Goal: Task Accomplishment & Management: Use online tool/utility

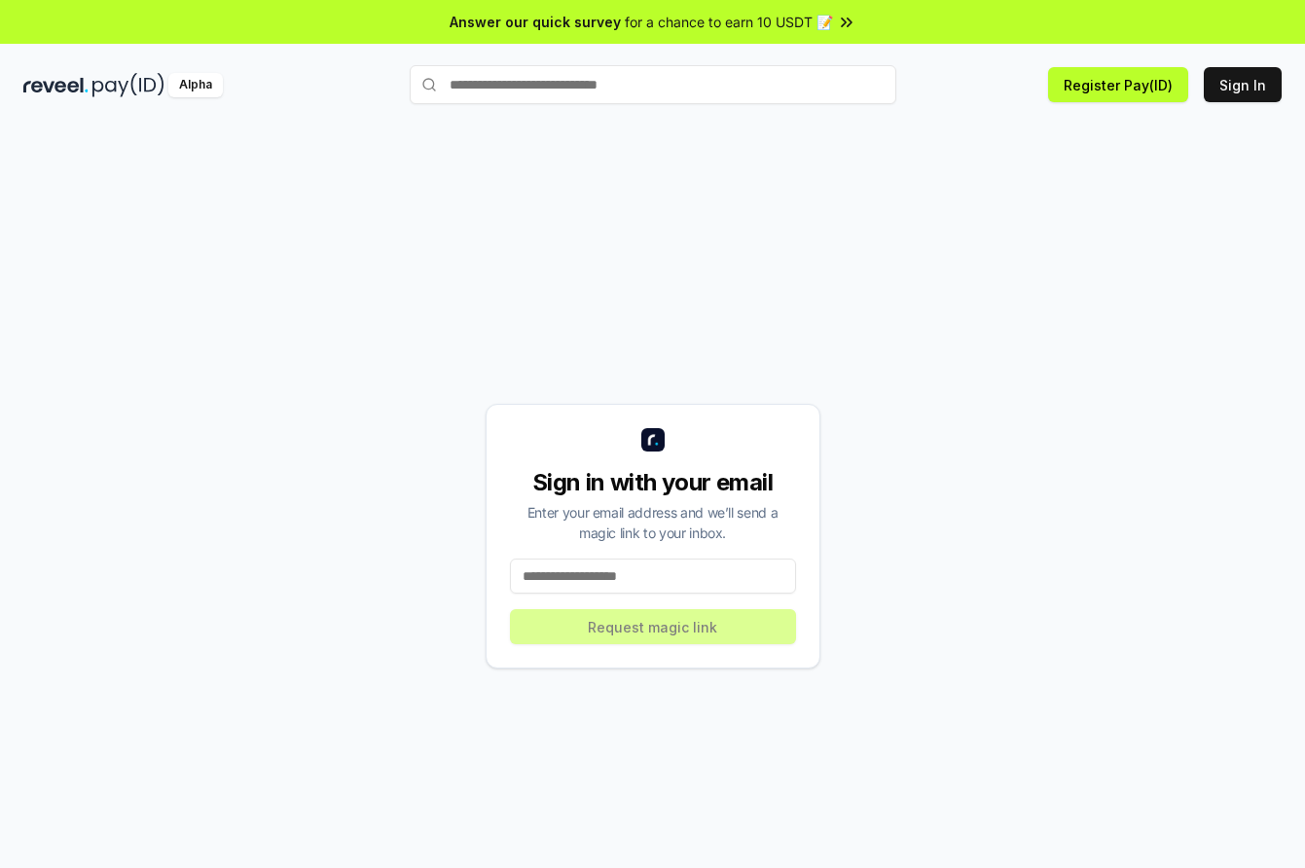
click at [680, 570] on input at bounding box center [653, 576] width 286 height 35
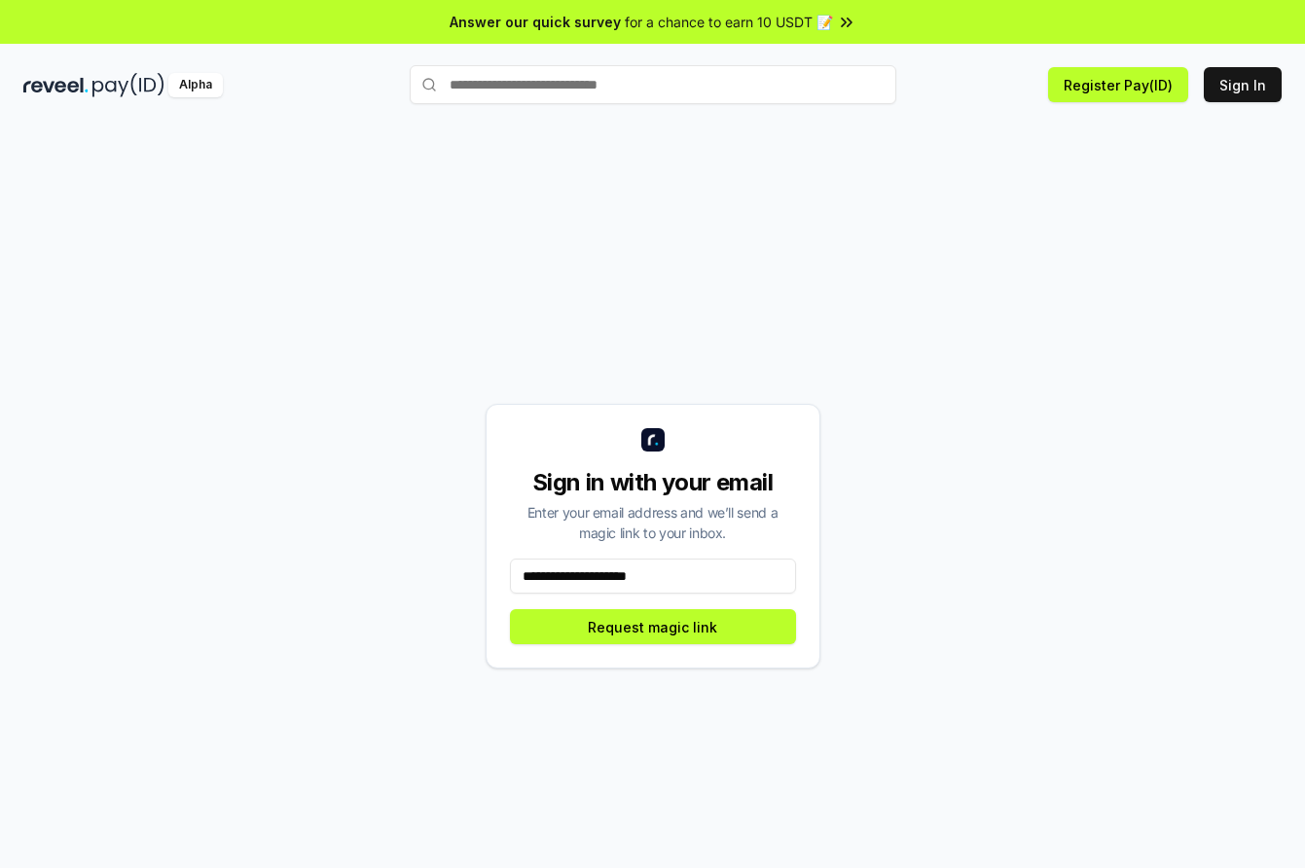
type input "**********"
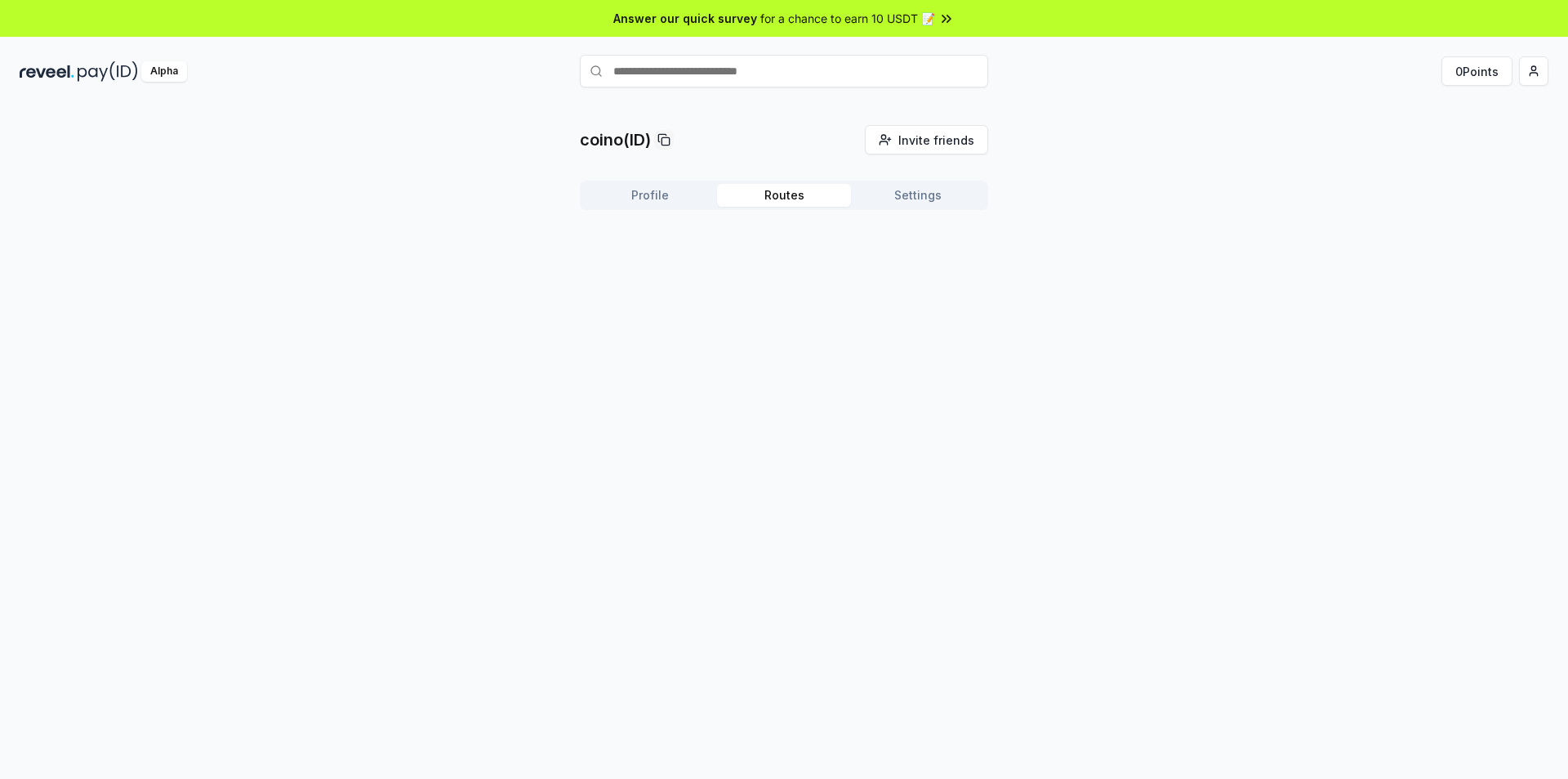
click at [794, 203] on button "Routes" at bounding box center [784, 195] width 134 height 23
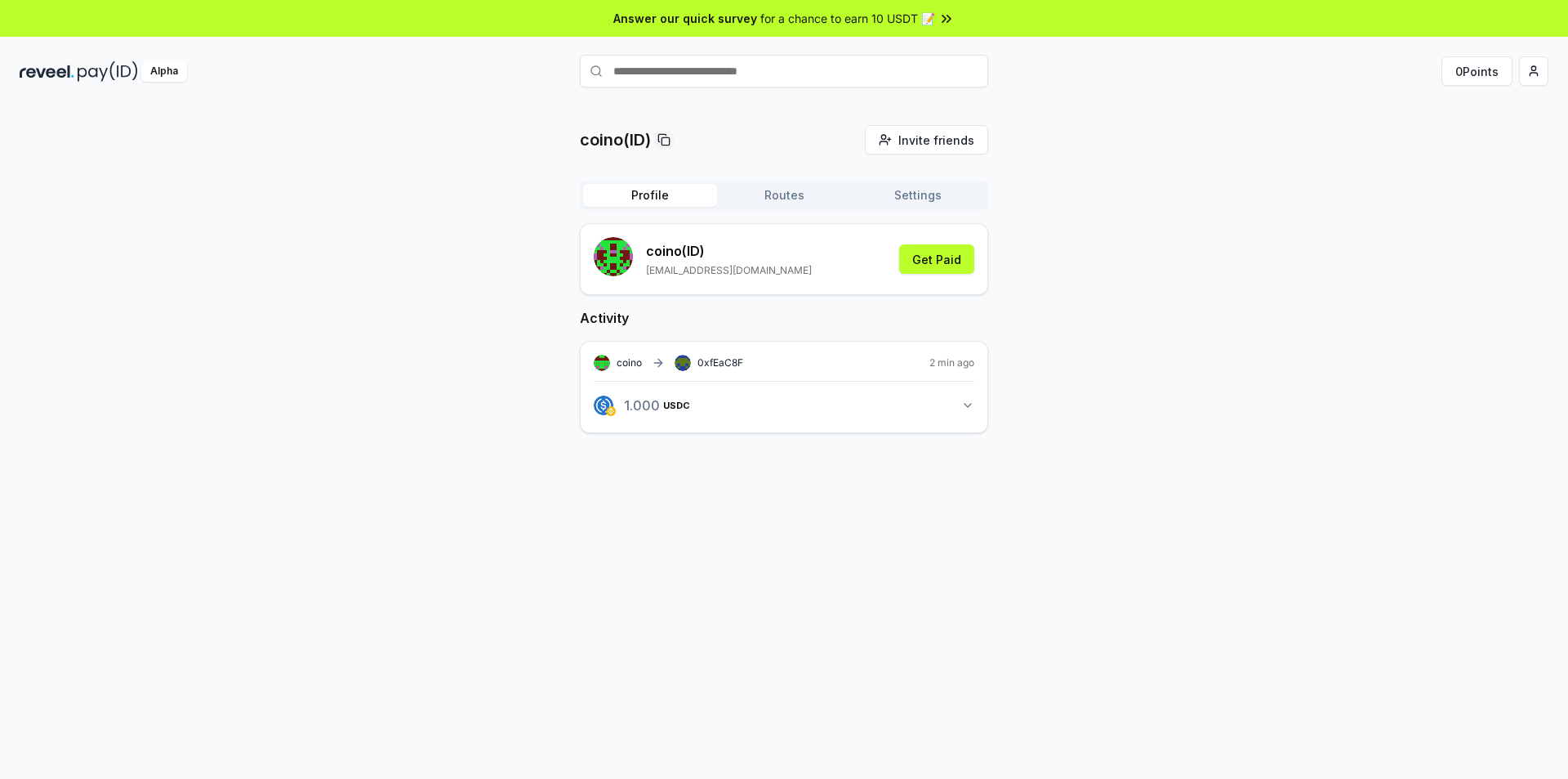
click at [690, 197] on button "Profile" at bounding box center [650, 195] width 134 height 23
click at [828, 195] on button "Routes" at bounding box center [784, 195] width 134 height 23
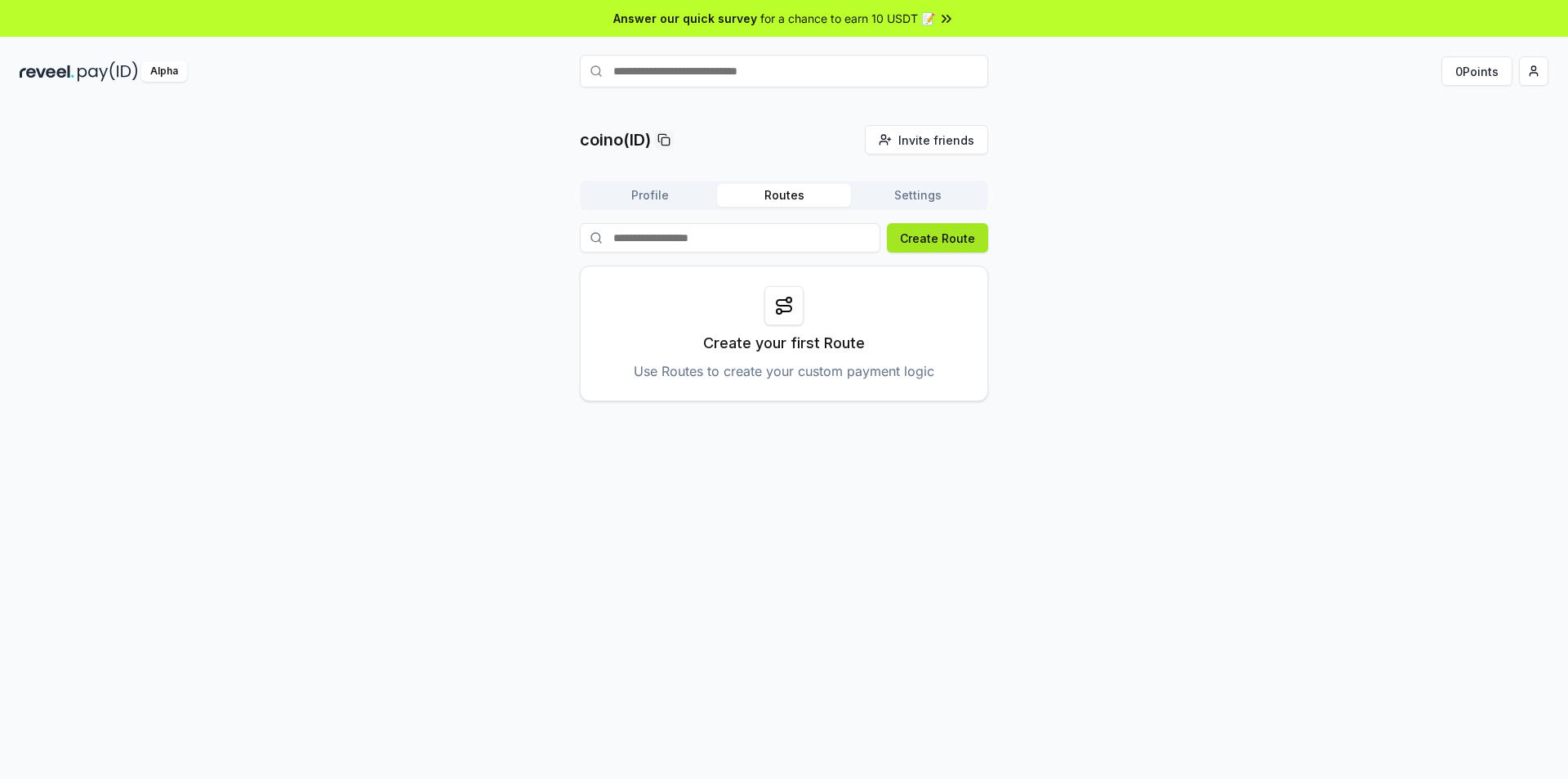
click at [927, 235] on button "Create Route" at bounding box center [937, 238] width 102 height 29
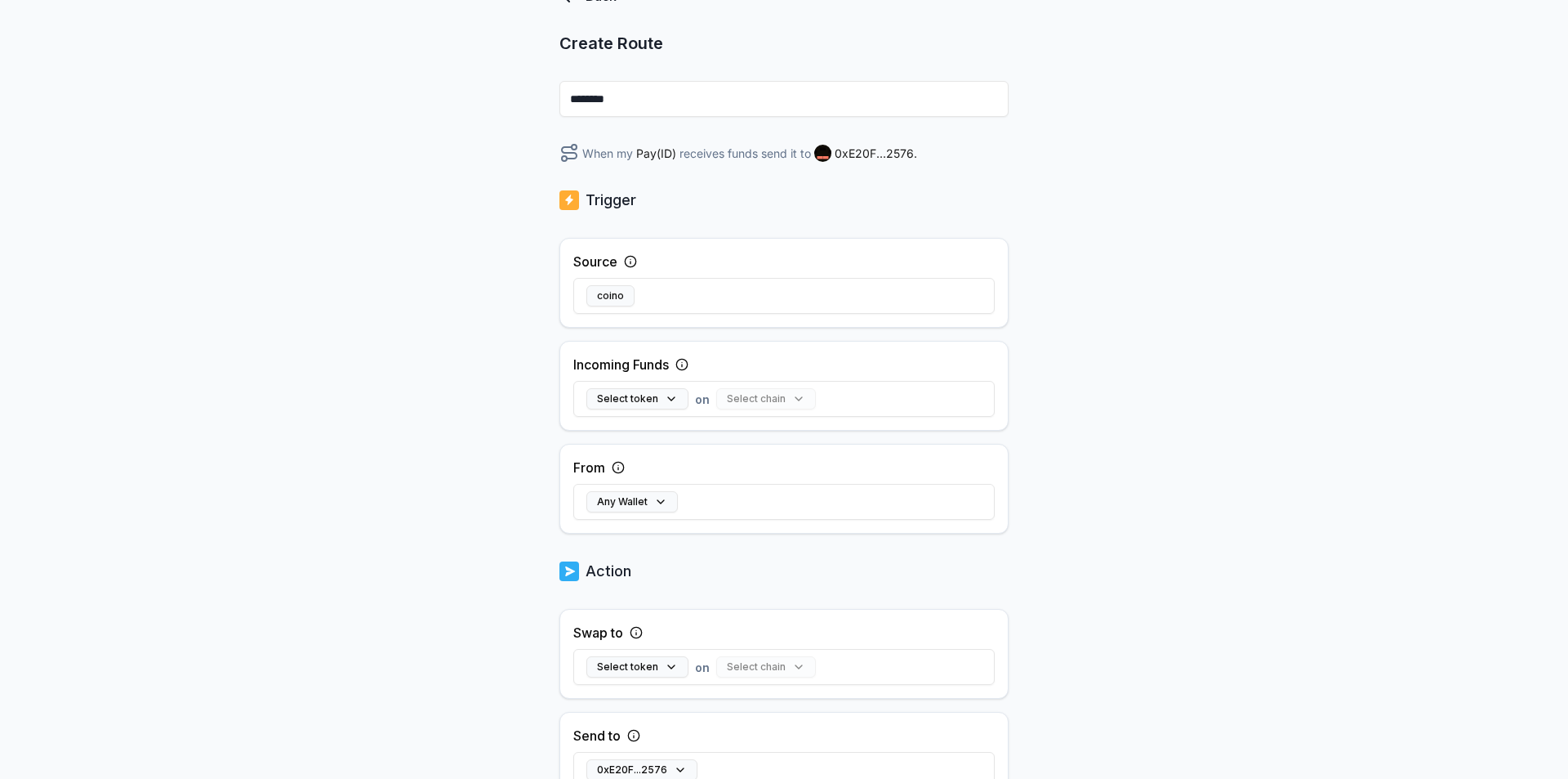
scroll to position [164, 0]
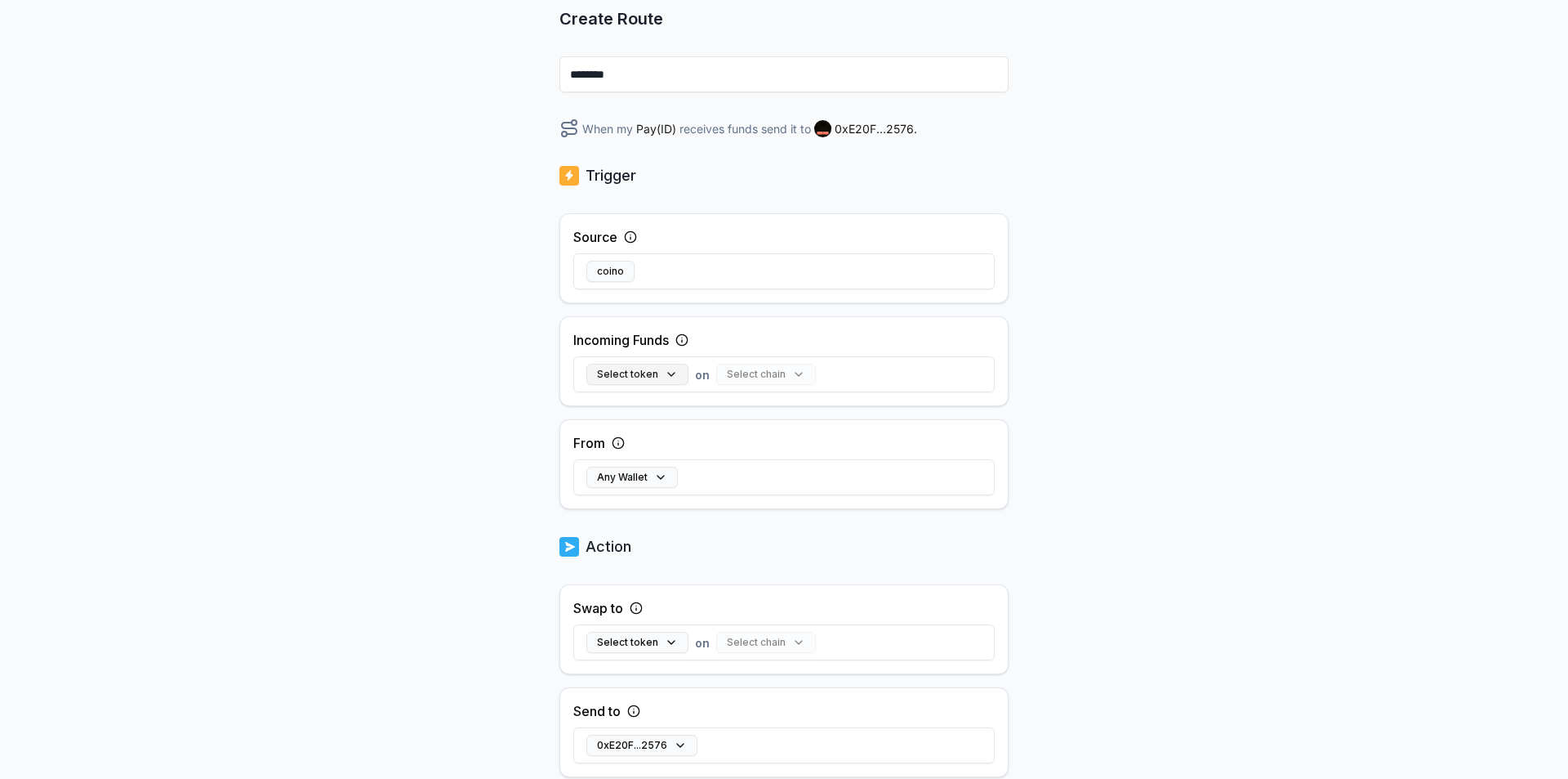
click at [639, 376] on button "Select token" at bounding box center [638, 374] width 102 height 21
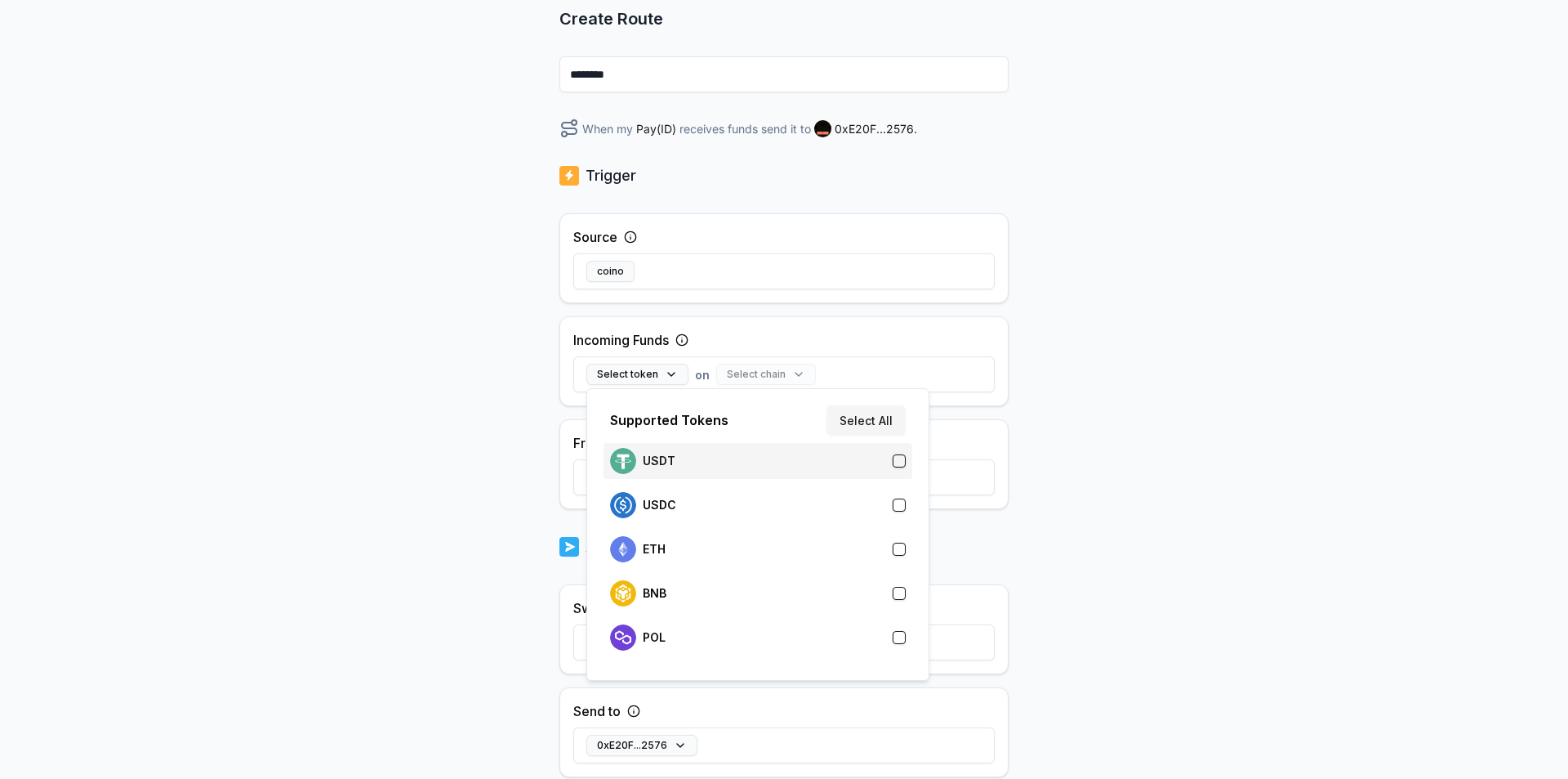
click at [736, 468] on div "USDT" at bounding box center [758, 460] width 295 height 26
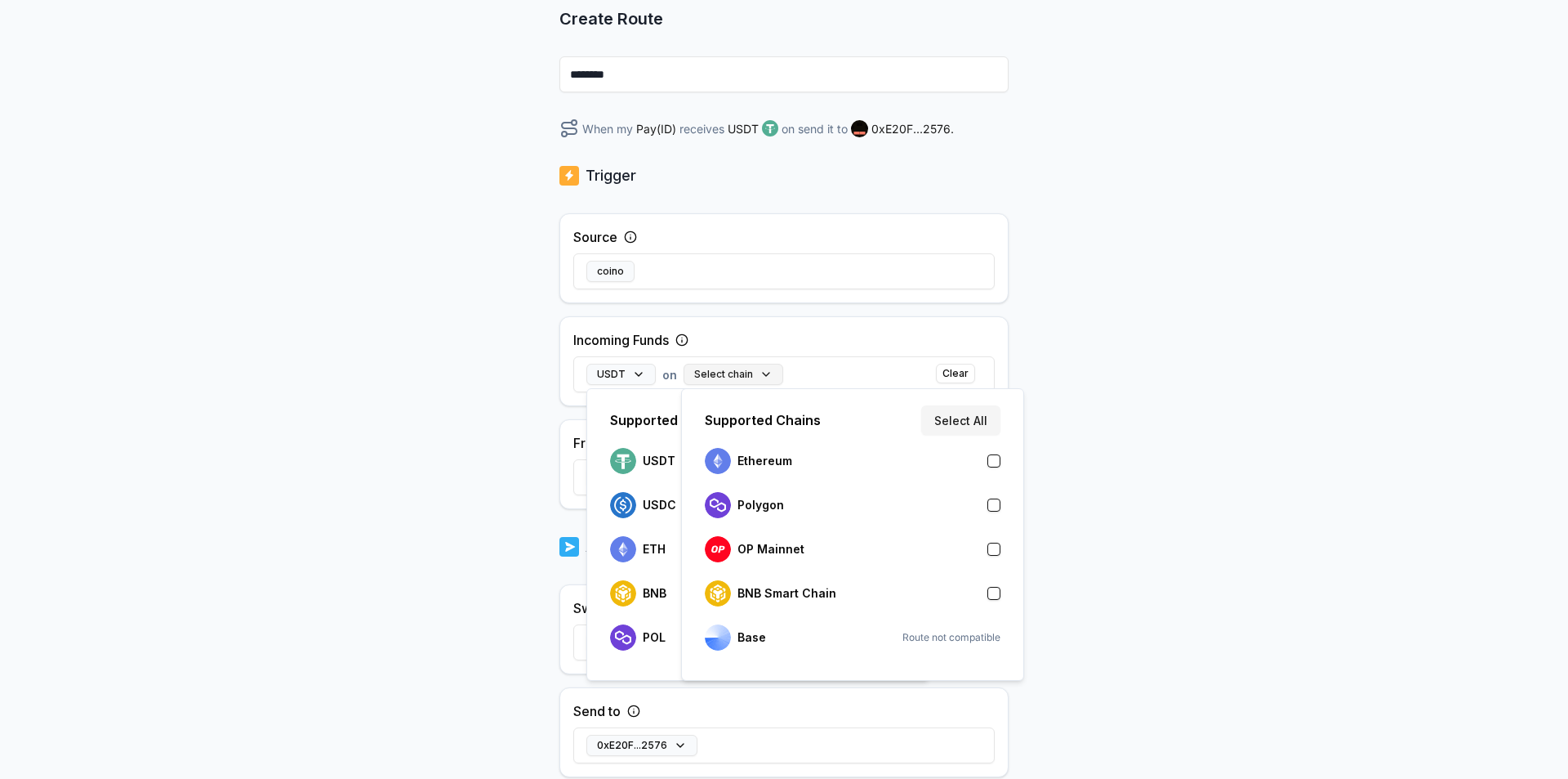
click at [754, 367] on button "Select chain" at bounding box center [733, 374] width 100 height 21
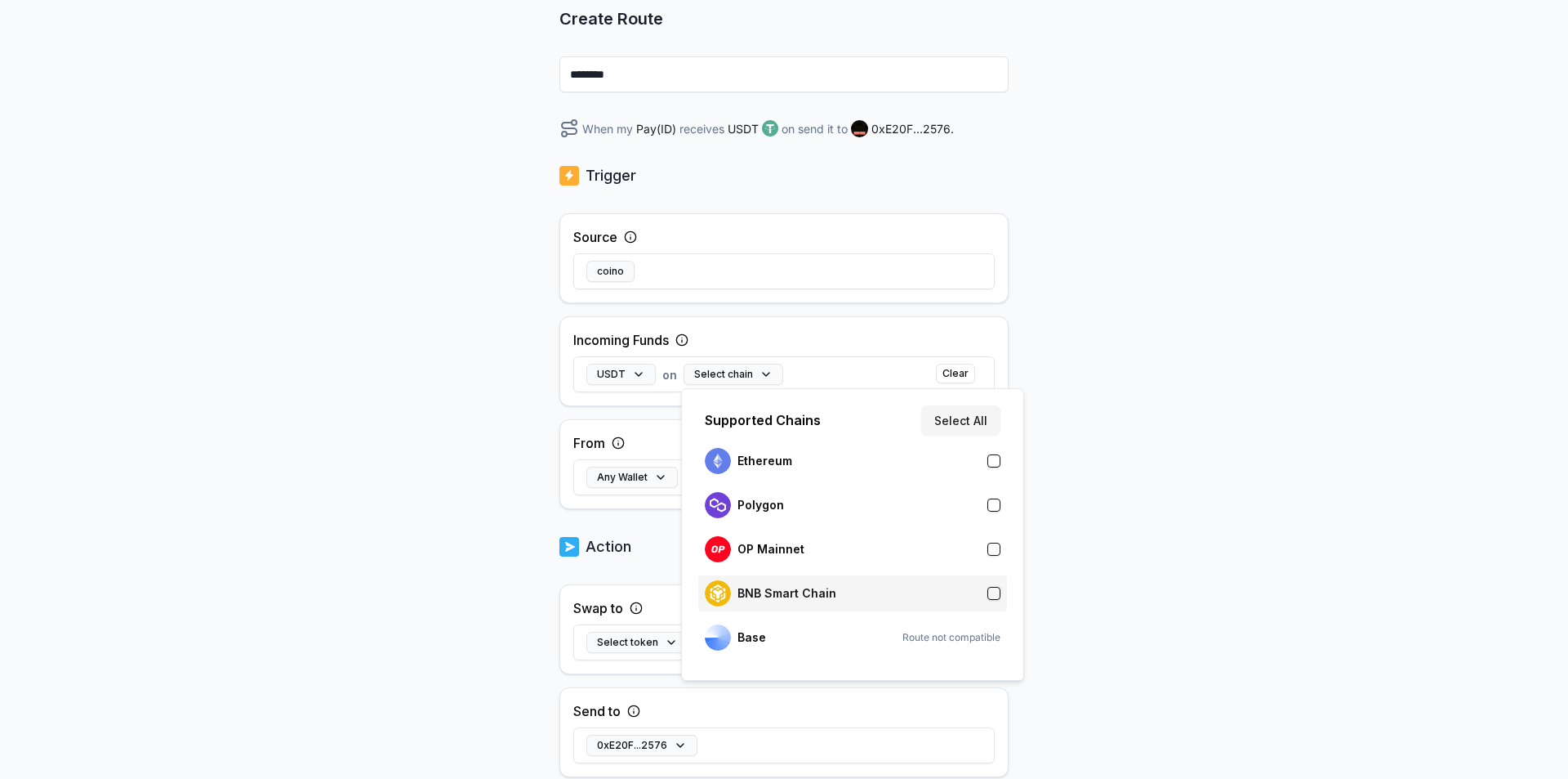
click at [845, 604] on div "BNB Smart Chain" at bounding box center [852, 593] width 295 height 26
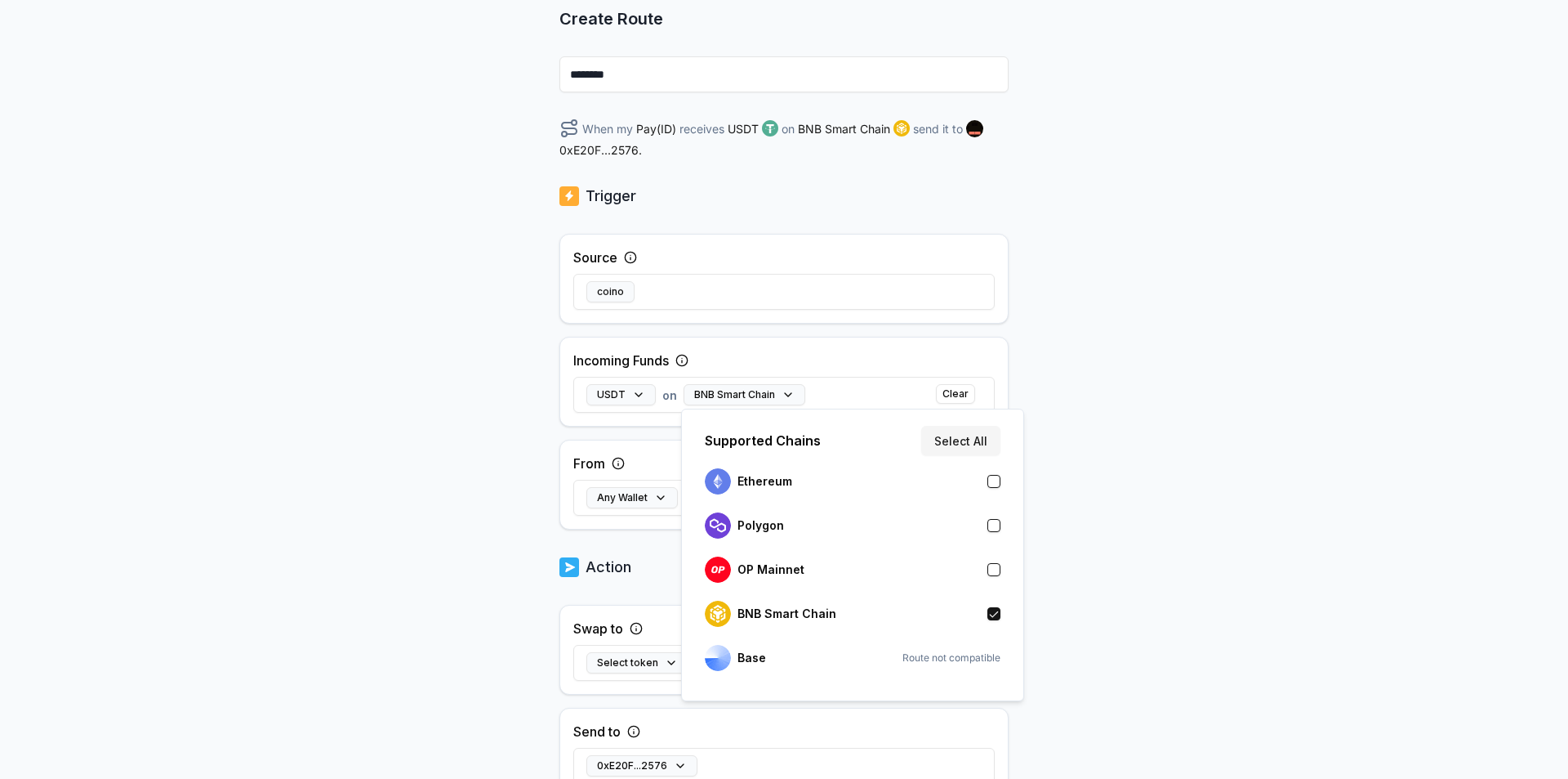
click at [1089, 410] on div "Back Create Route ******** When my Pay(ID) receives USDT on BNB Smart Chain sen…" at bounding box center [784, 295] width 1568 height 733
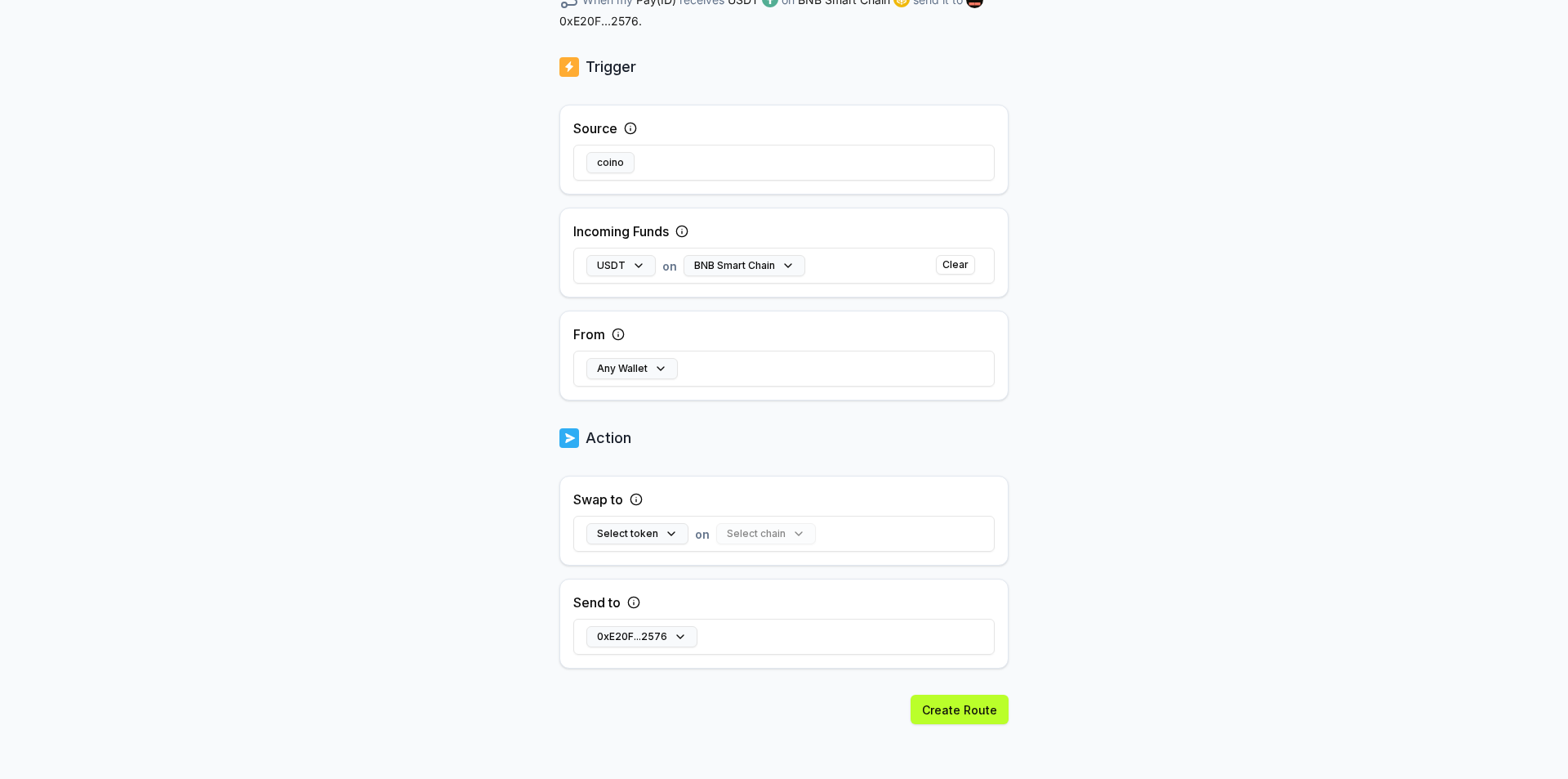
scroll to position [295, 0]
click at [979, 706] on button "Create Route" at bounding box center [959, 707] width 98 height 29
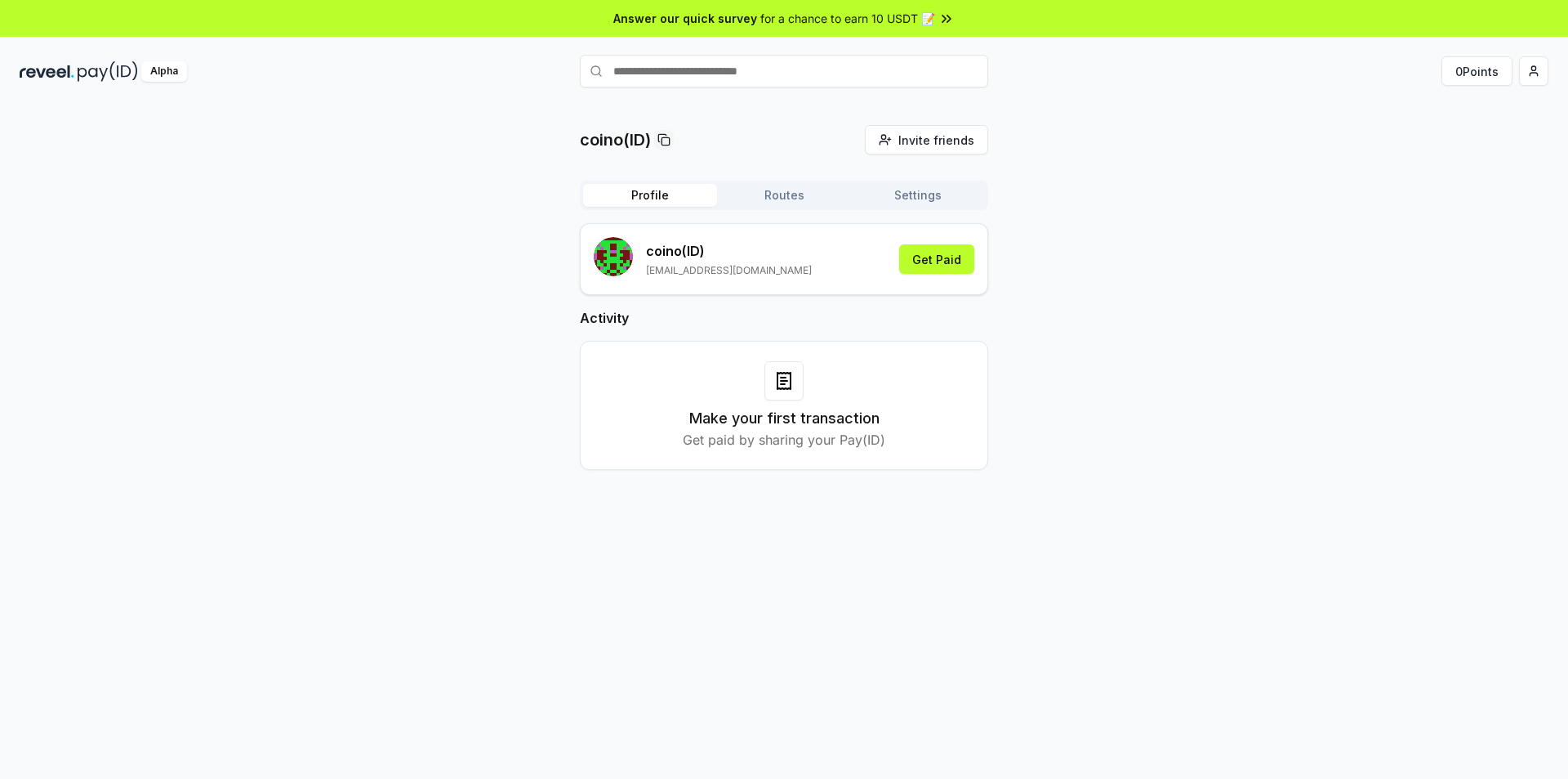
click at [664, 193] on button "Profile" at bounding box center [650, 195] width 134 height 23
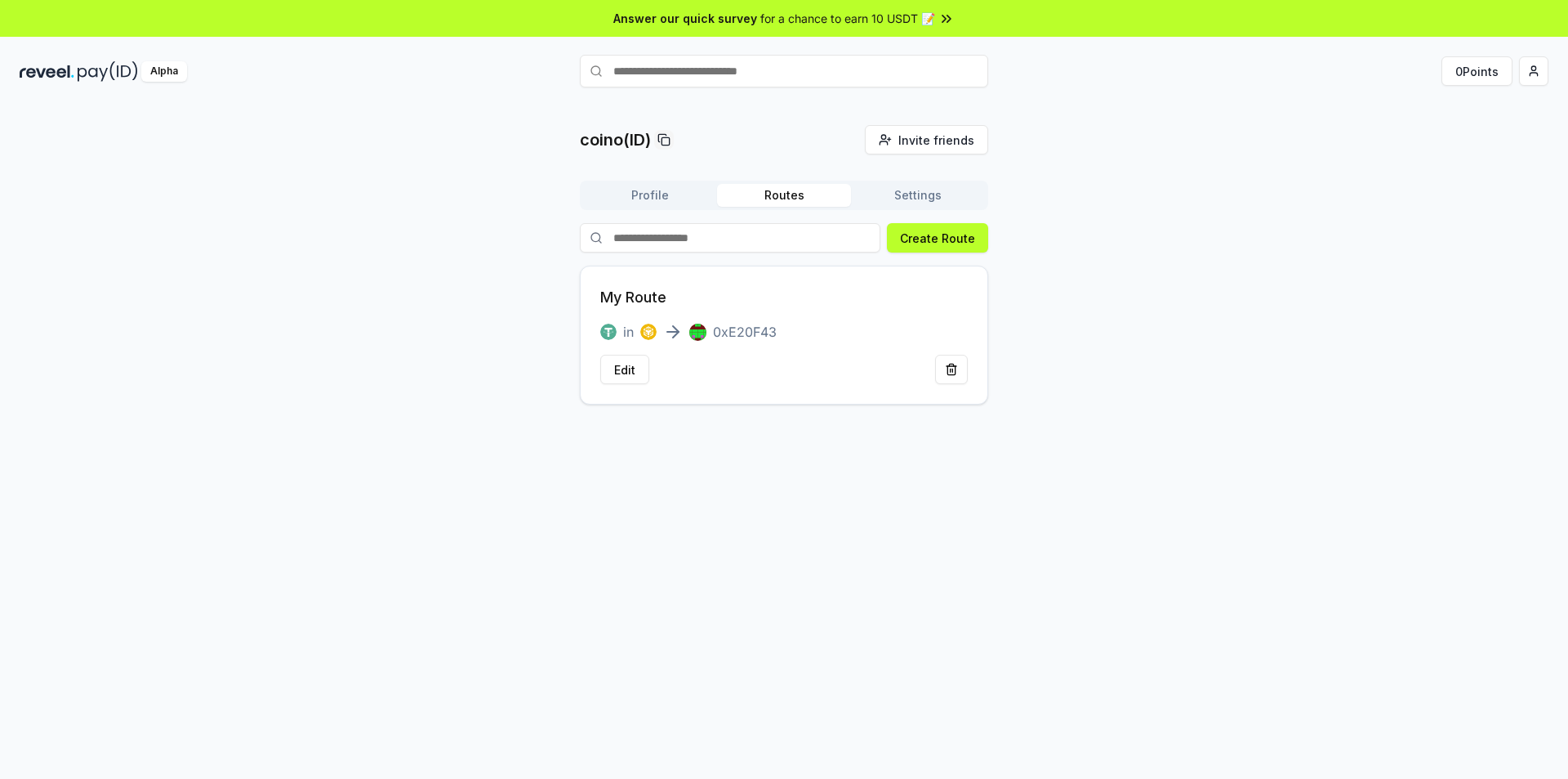
click at [768, 201] on button "Routes" at bounding box center [784, 195] width 134 height 23
drag, startPoint x: 707, startPoint y: 198, endPoint x: 686, endPoint y: 198, distance: 21.0
click at [706, 198] on button "Profile" at bounding box center [650, 195] width 134 height 23
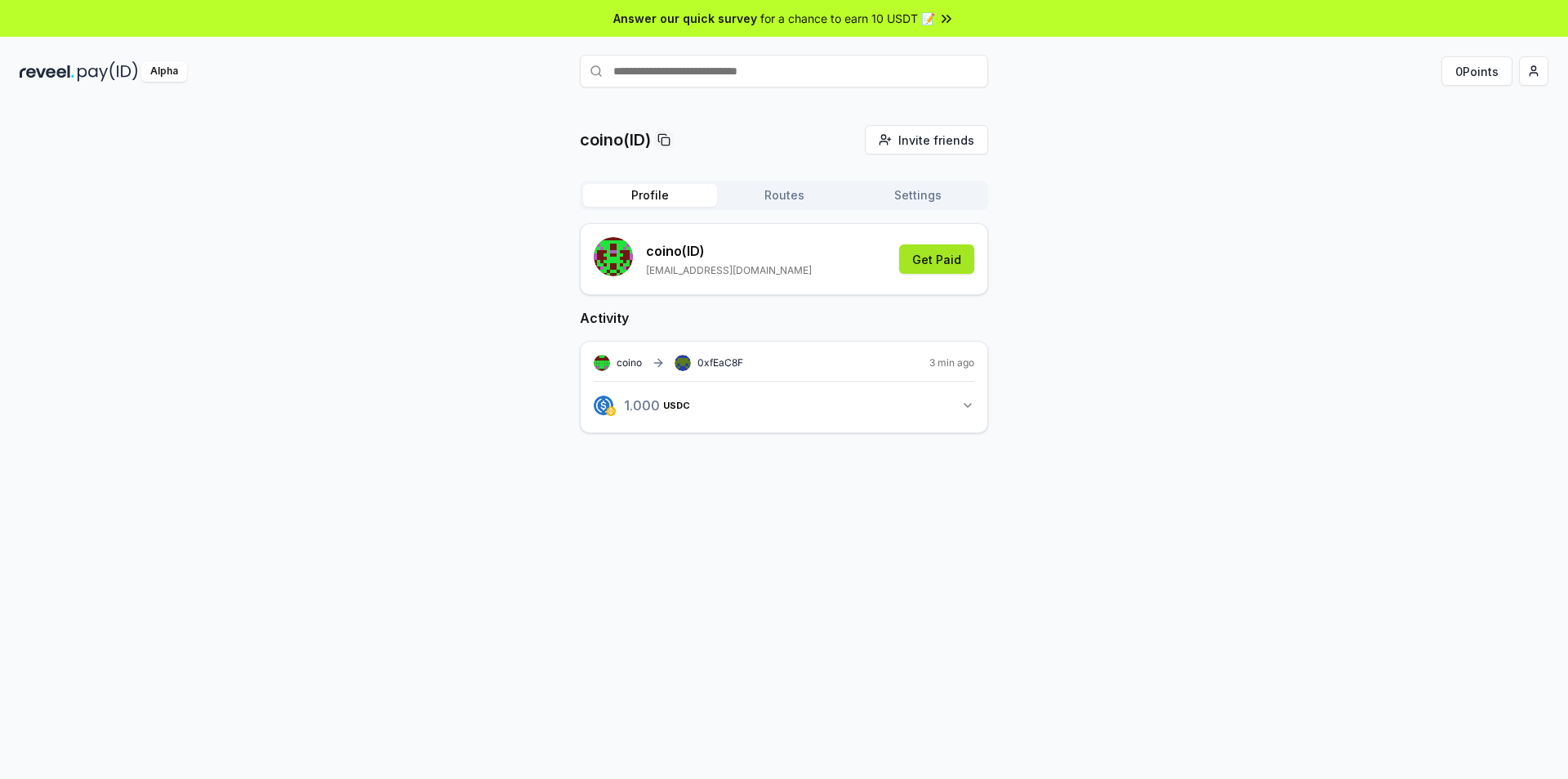
click at [956, 266] on button "Get Paid" at bounding box center [937, 259] width 76 height 29
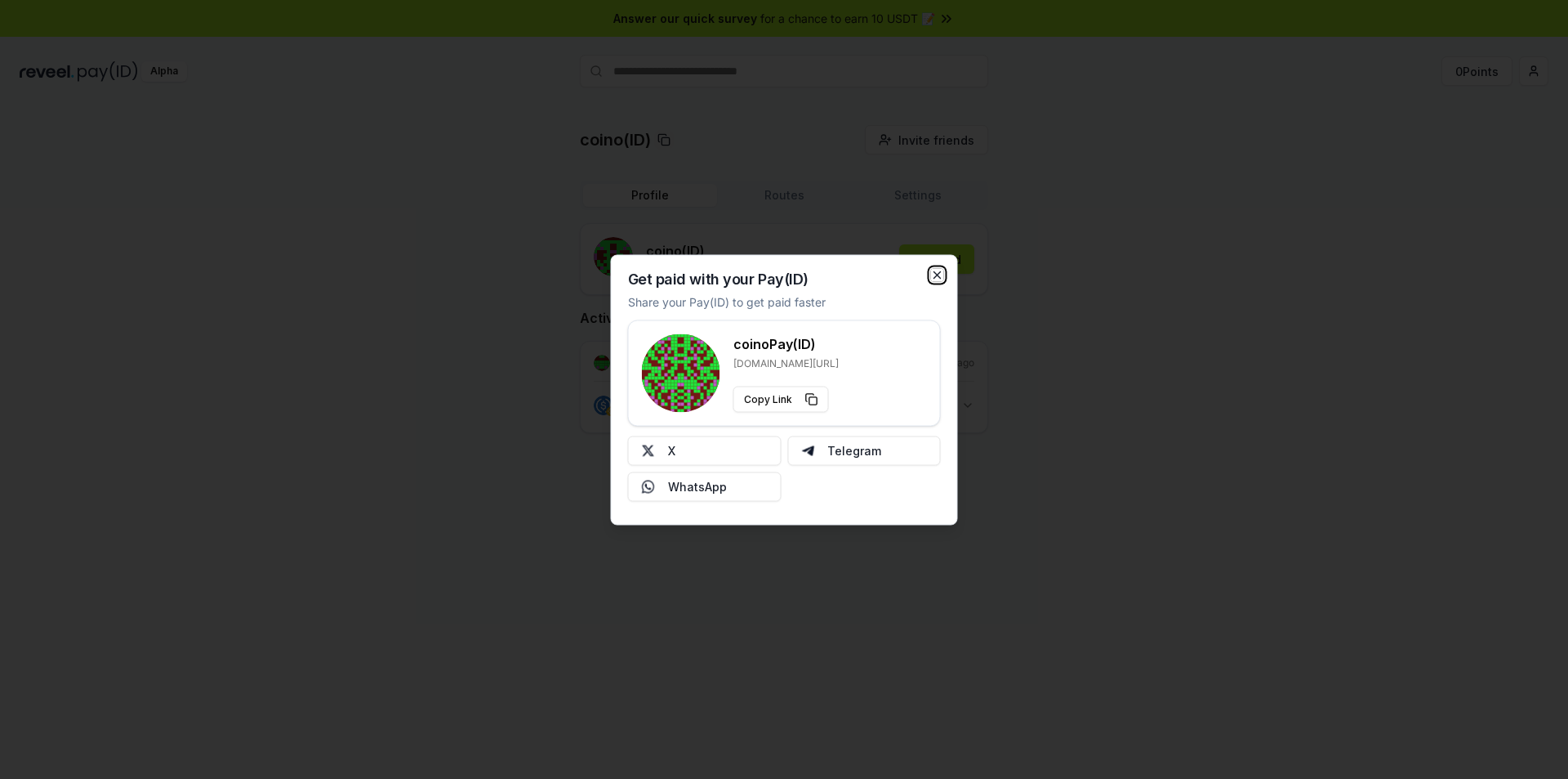
click at [940, 269] on icon "button" at bounding box center [938, 274] width 13 height 13
